Goal: Task Accomplishment & Management: Complete application form

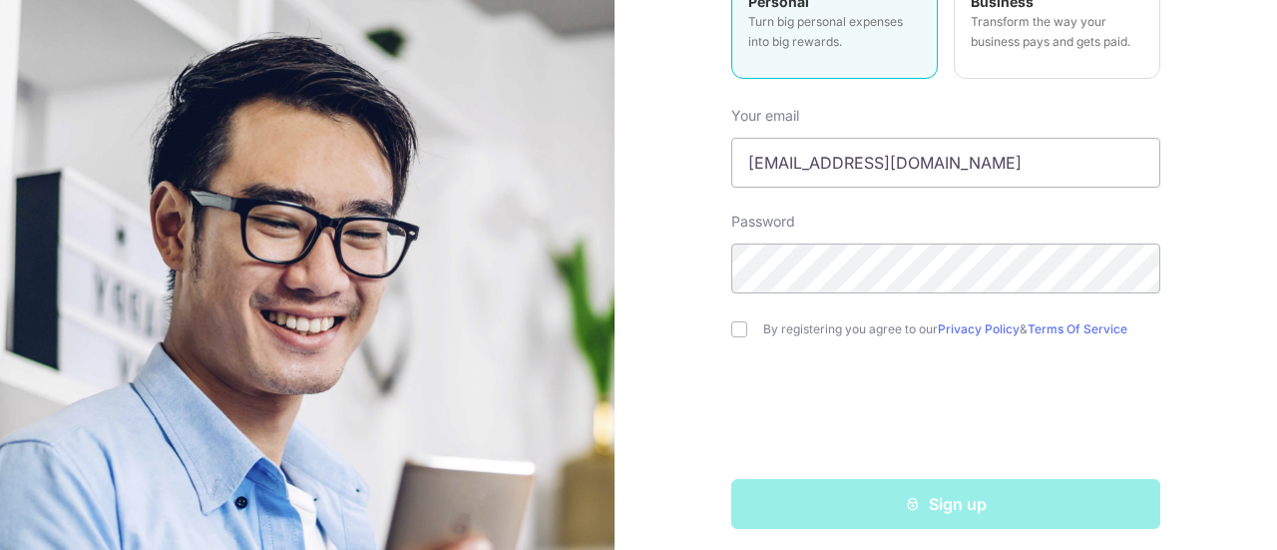
scroll to position [311, 0]
type input "[EMAIL_ADDRESS][DOMAIN_NAME]"
click at [738, 326] on input "checkbox" at bounding box center [739, 328] width 16 height 16
checkbox input "true"
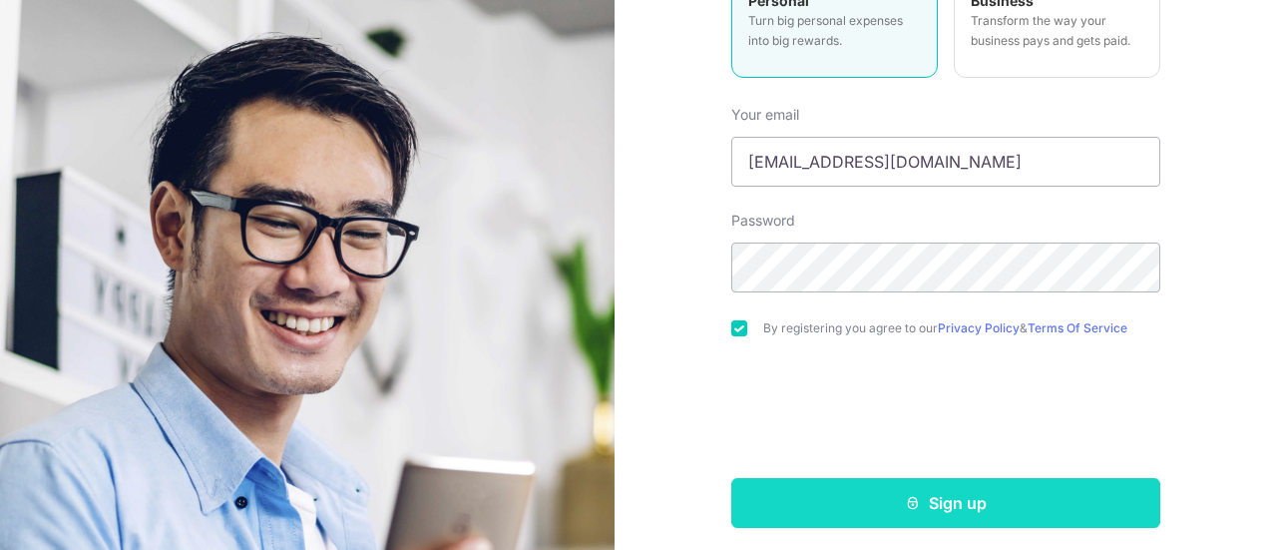
click at [912, 495] on icon "submit" at bounding box center [913, 503] width 16 height 16
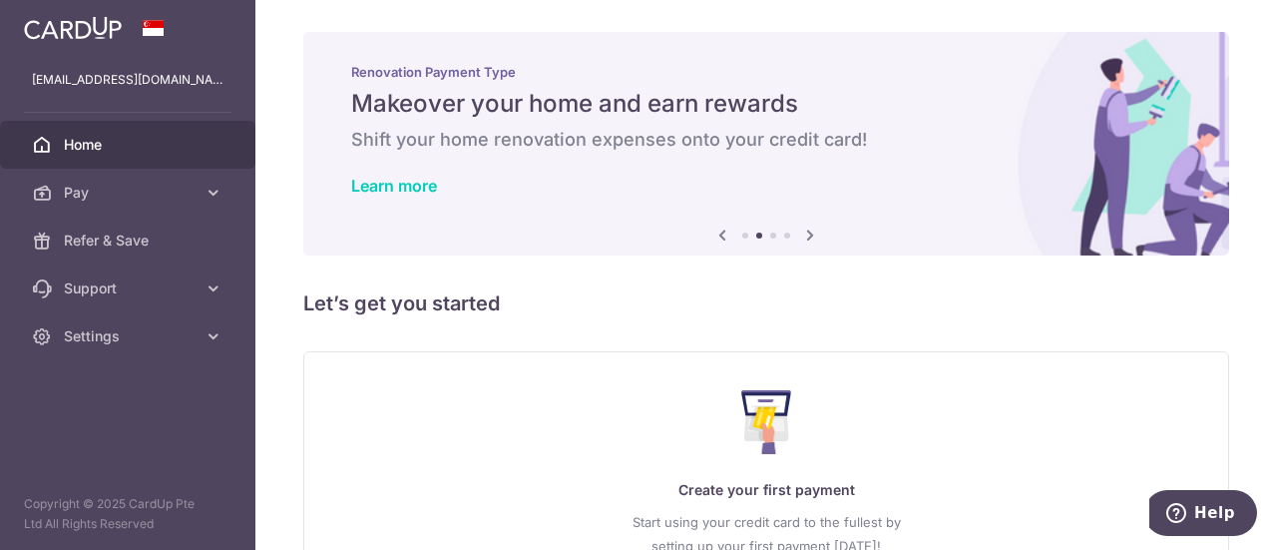
click at [806, 236] on icon at bounding box center [810, 234] width 24 height 25
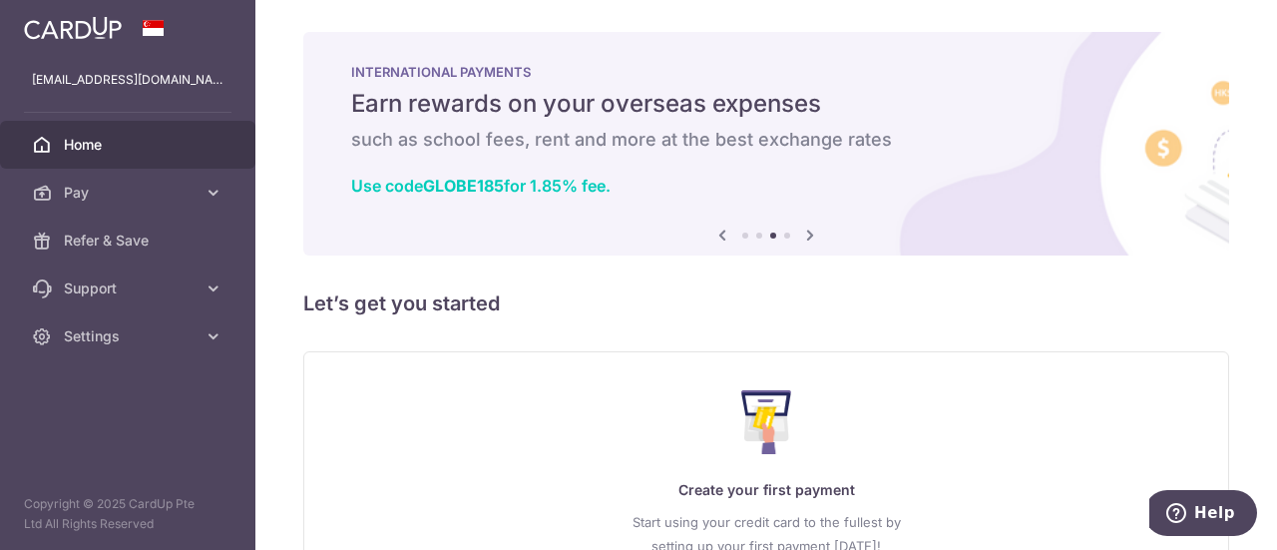
click at [806, 236] on icon at bounding box center [810, 234] width 24 height 25
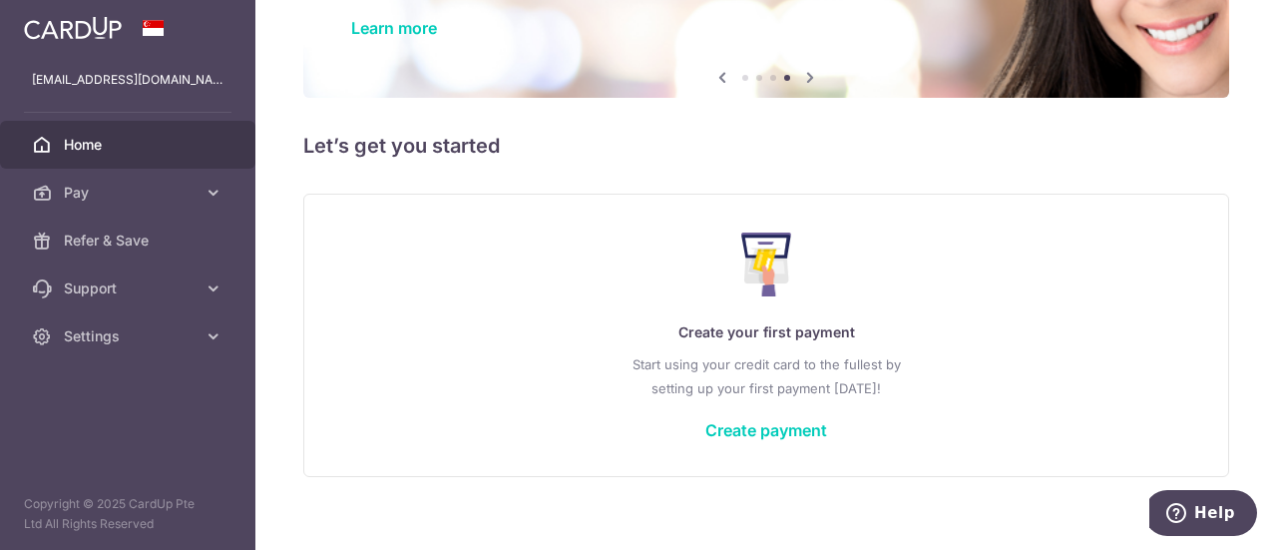
scroll to position [178, 0]
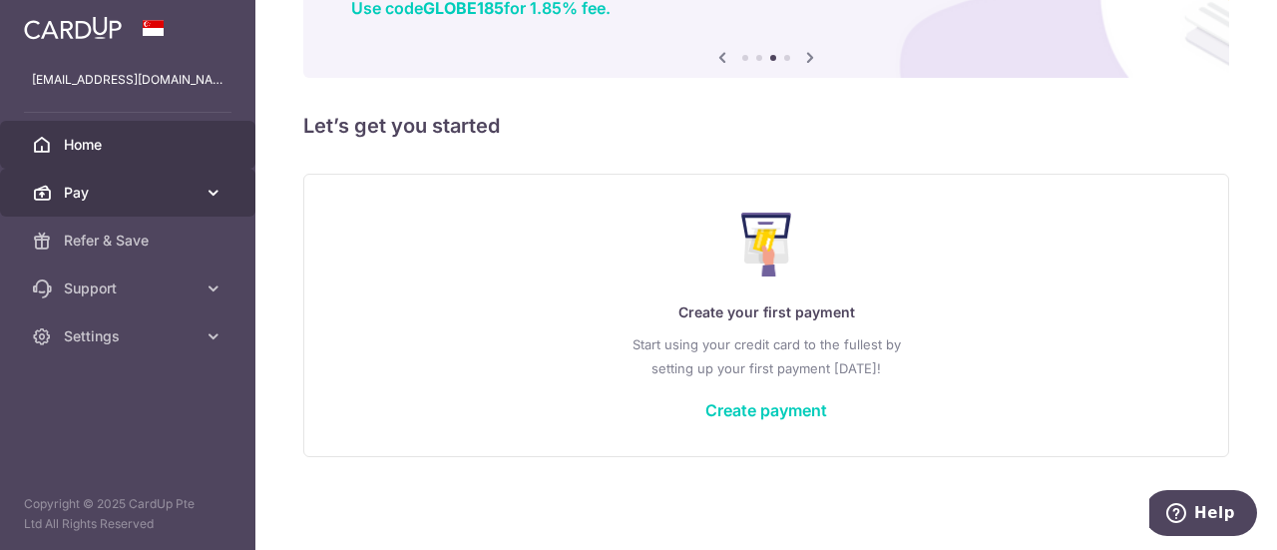
click at [221, 193] on icon at bounding box center [214, 193] width 20 height 20
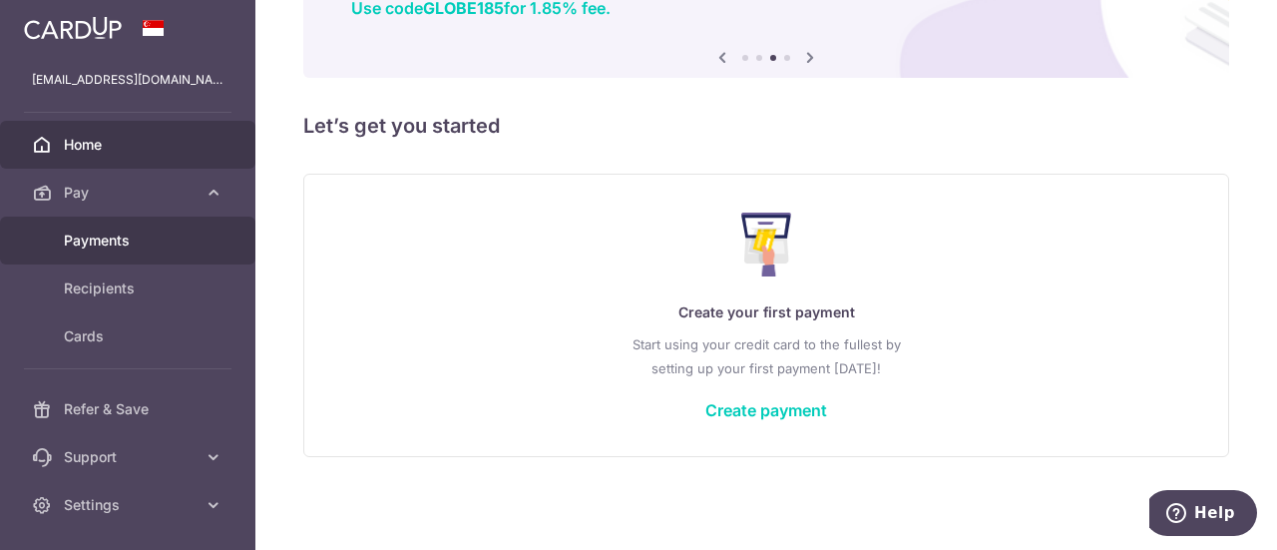
click at [138, 231] on span "Payments" at bounding box center [130, 240] width 132 height 20
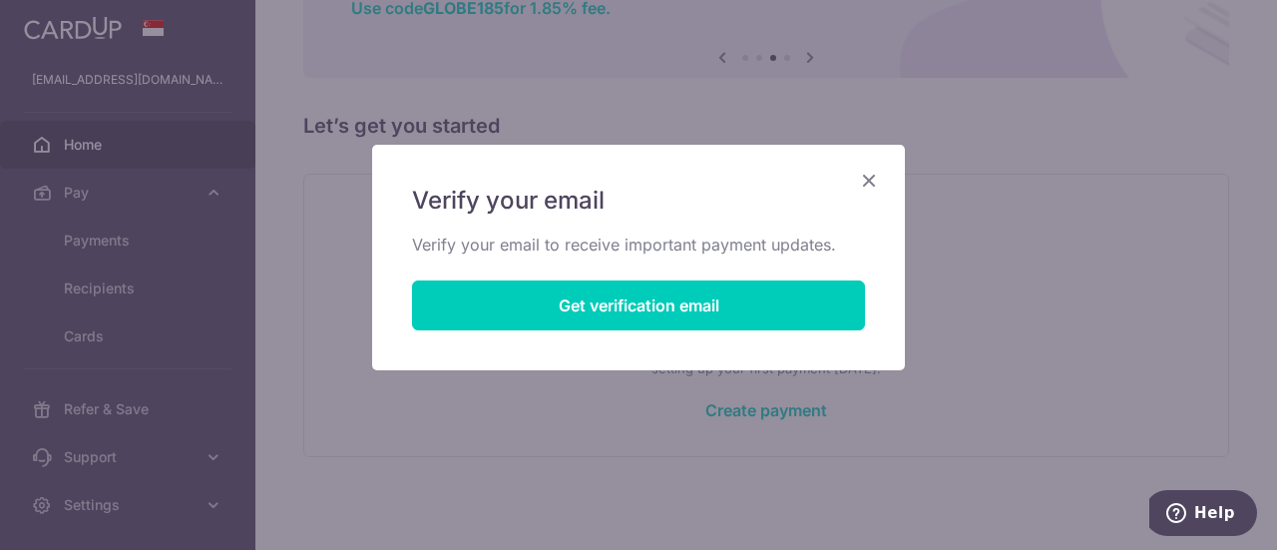
click at [866, 183] on icon "Close" at bounding box center [869, 180] width 24 height 25
